Goal: Find specific page/section: Find specific page/section

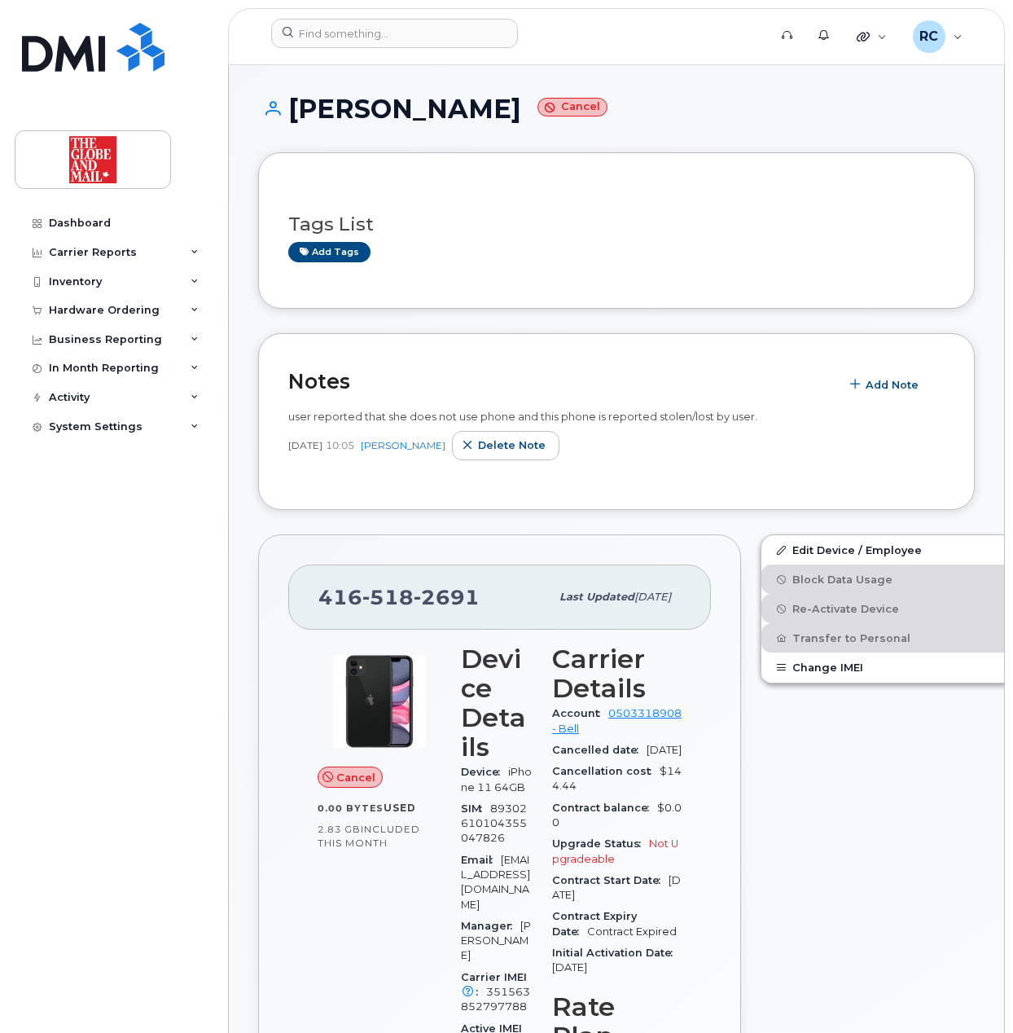
scroll to position [1086, 0]
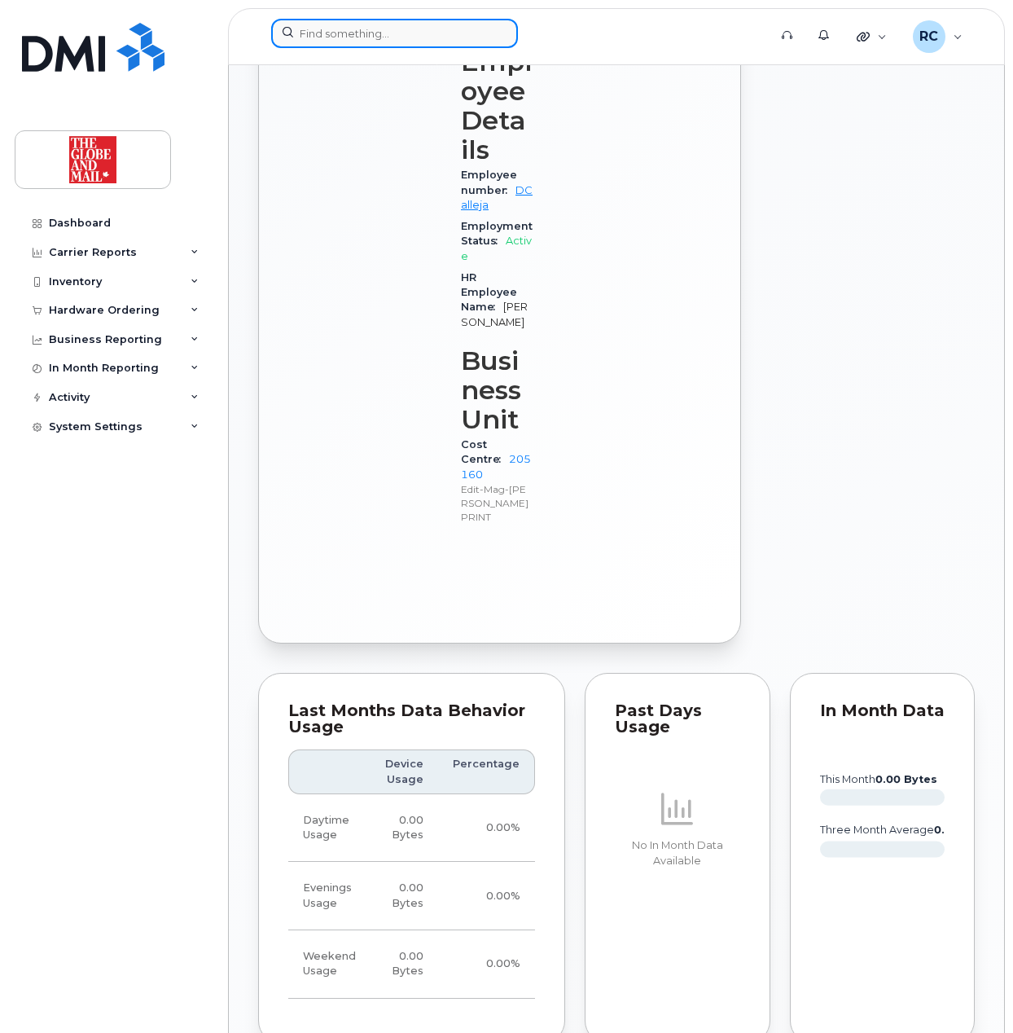
click at [368, 19] on input at bounding box center [394, 33] width 247 height 29
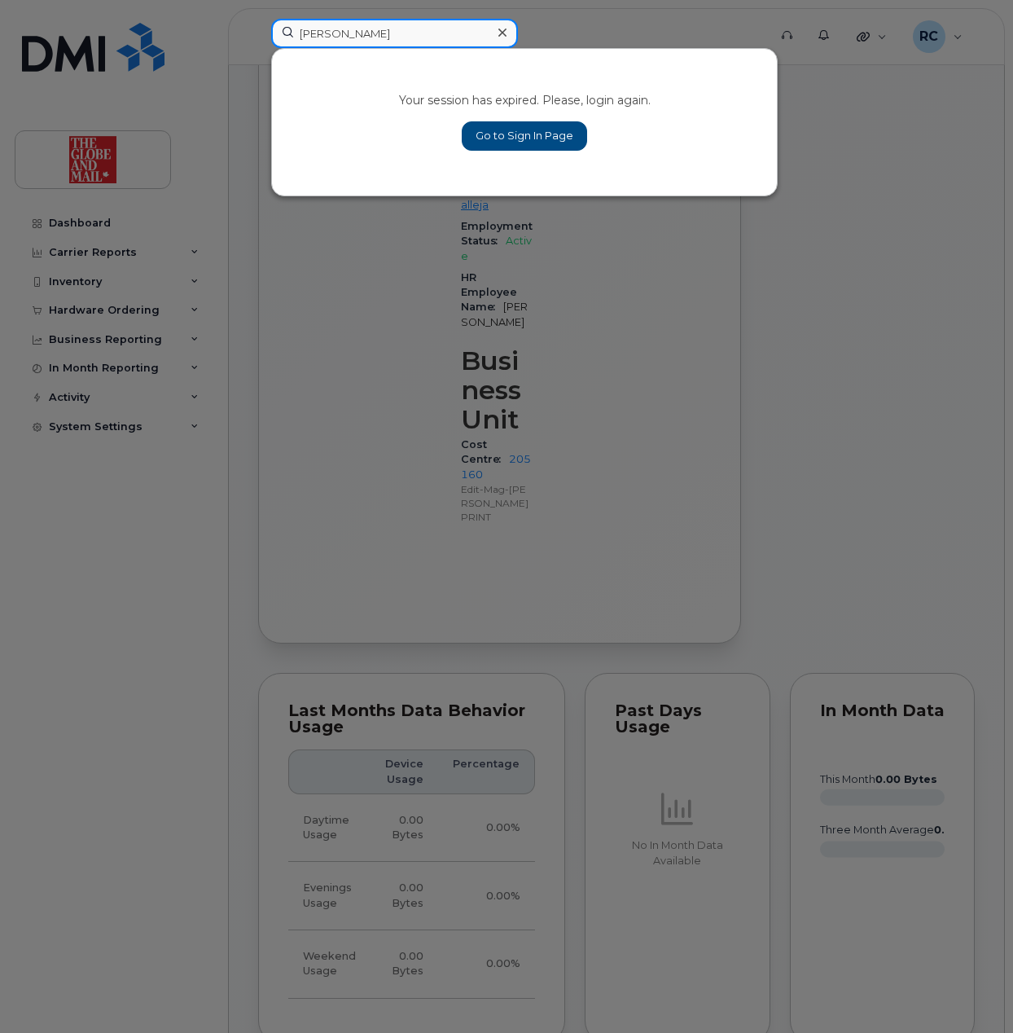
type input "[PERSON_NAME]"
click at [534, 134] on link "Go to Sign In Page" at bounding box center [524, 135] width 125 height 29
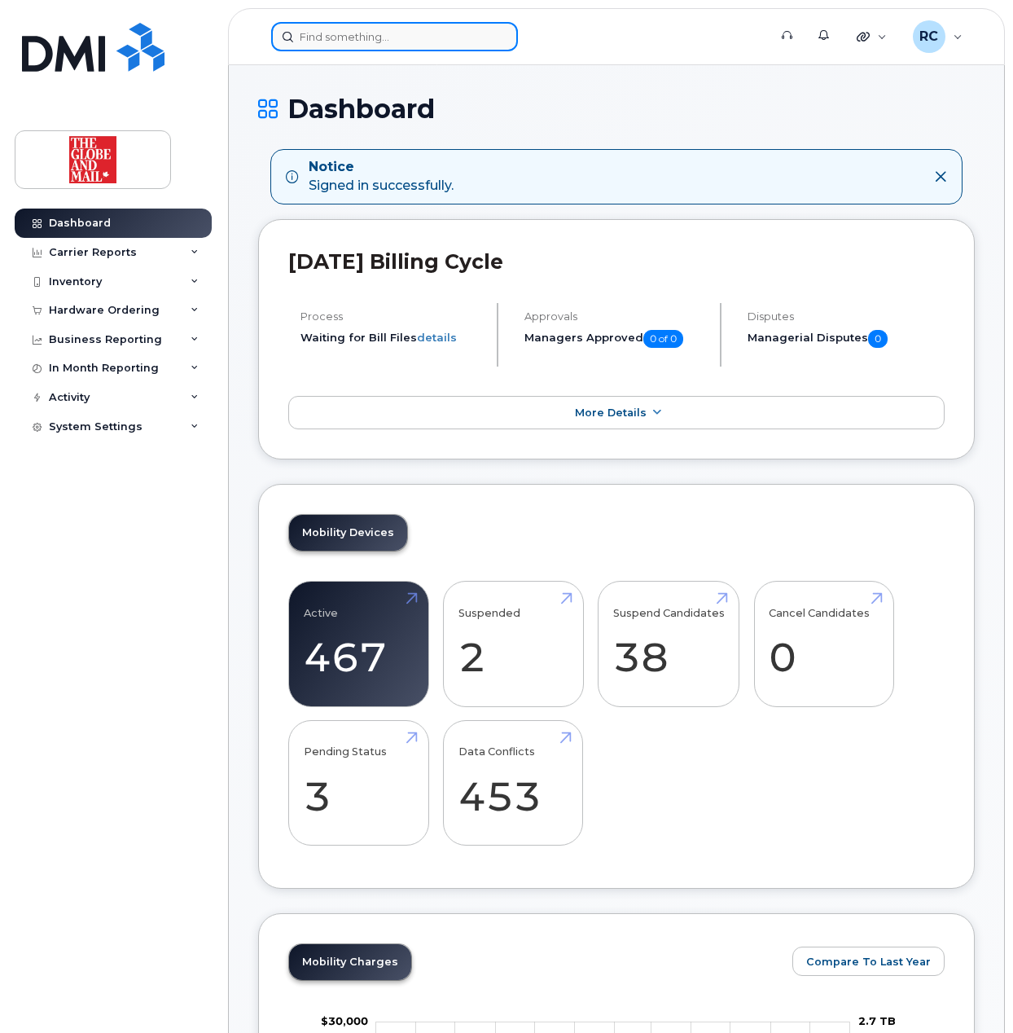
click at [384, 37] on input at bounding box center [394, 36] width 247 height 29
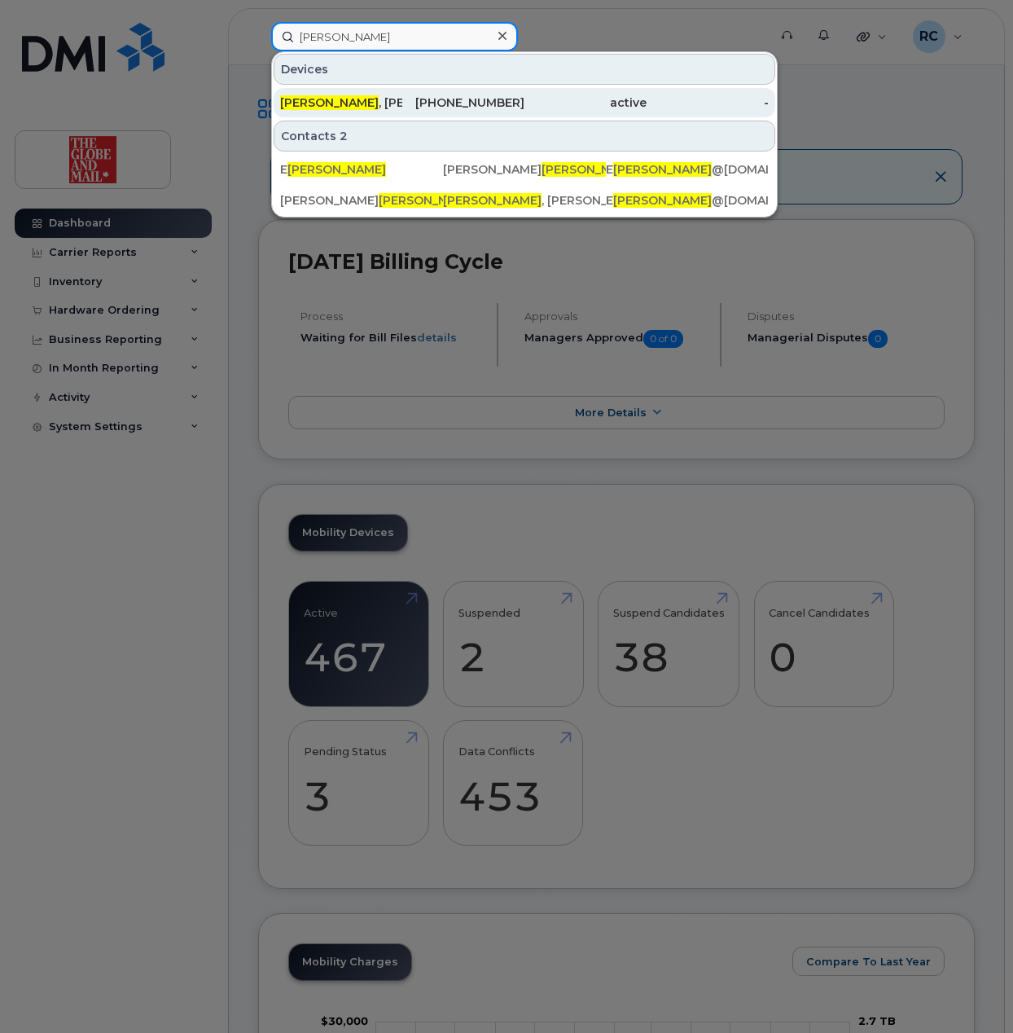
type input "graney"
click at [313, 98] on span "Graney" at bounding box center [329, 102] width 99 height 15
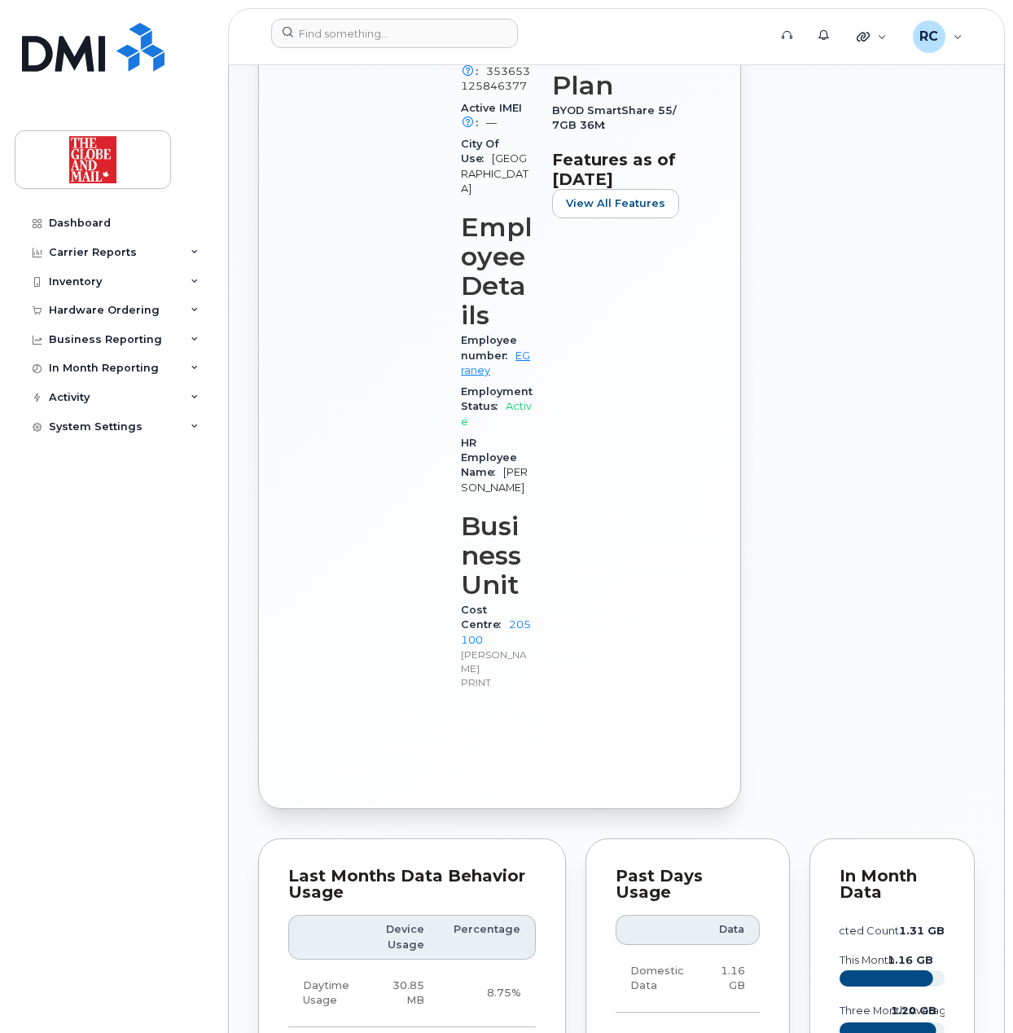
scroll to position [903, 0]
